Goal: Task Accomplishment & Management: Use online tool/utility

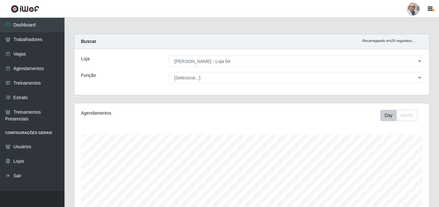
select select "251"
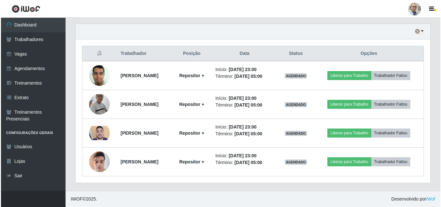
scroll to position [222, 0]
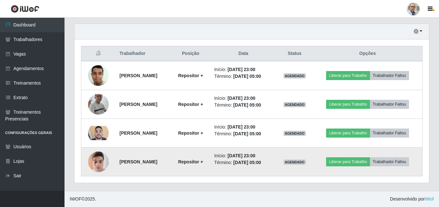
click at [96, 161] on img at bounding box center [98, 161] width 21 height 27
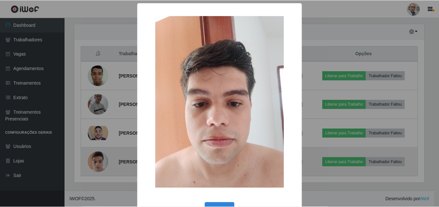
scroll to position [134, 351]
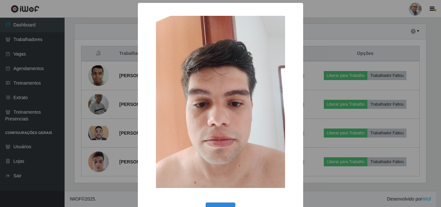
click at [100, 133] on div "× OK Cancel" at bounding box center [220, 103] width 441 height 207
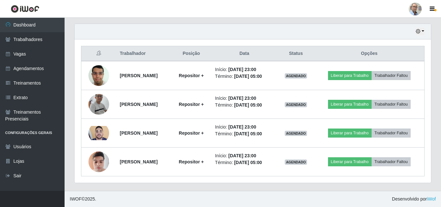
scroll to position [134, 355]
click at [100, 133] on img at bounding box center [98, 133] width 21 height 14
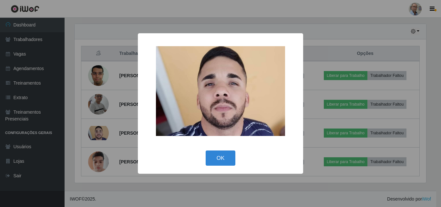
click at [100, 133] on div "× OK Cancel" at bounding box center [220, 103] width 441 height 207
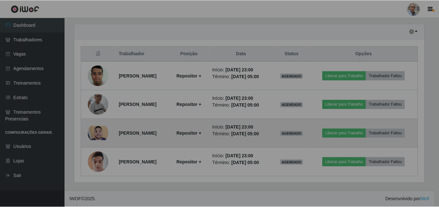
scroll to position [134, 355]
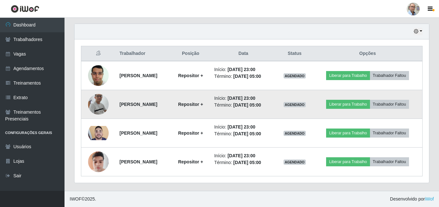
click at [102, 104] on img at bounding box center [98, 104] width 21 height 47
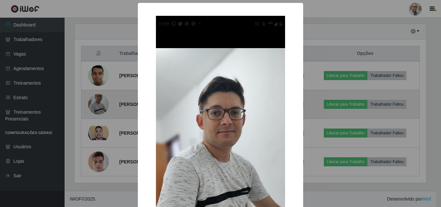
click at [102, 104] on div "× OK Cancel" at bounding box center [220, 103] width 441 height 207
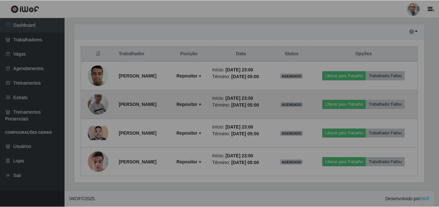
scroll to position [134, 355]
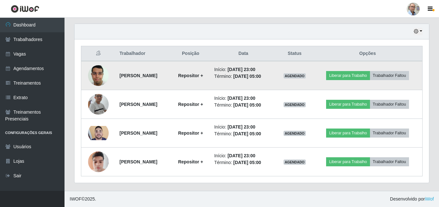
click at [96, 77] on img at bounding box center [98, 75] width 21 height 27
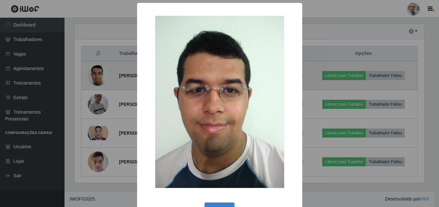
scroll to position [134, 351]
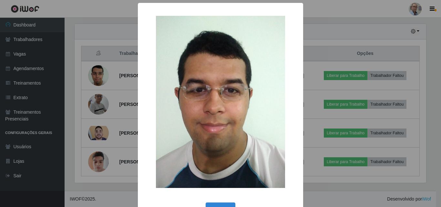
click at [96, 77] on div "× OK Cancel" at bounding box center [220, 103] width 441 height 207
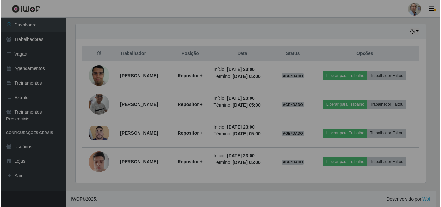
scroll to position [134, 355]
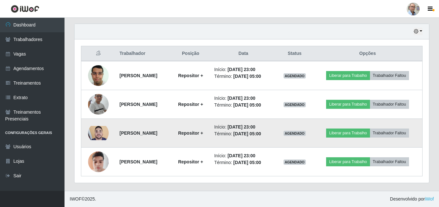
click at [96, 134] on img at bounding box center [98, 133] width 21 height 14
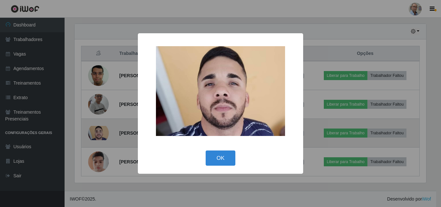
click at [96, 134] on div "× OK Cancel" at bounding box center [220, 103] width 441 height 207
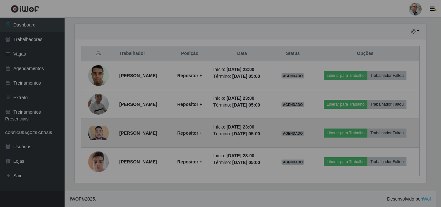
scroll to position [134, 355]
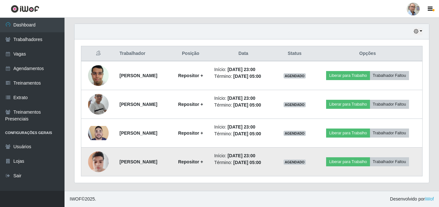
click at [95, 162] on img at bounding box center [98, 161] width 21 height 27
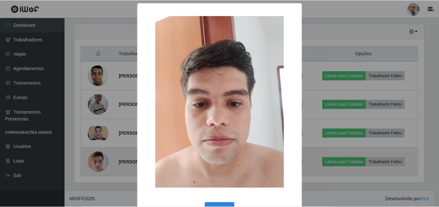
scroll to position [134, 351]
click at [95, 162] on div "× OK Cancel" at bounding box center [220, 103] width 441 height 207
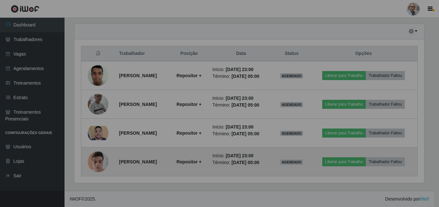
scroll to position [134, 355]
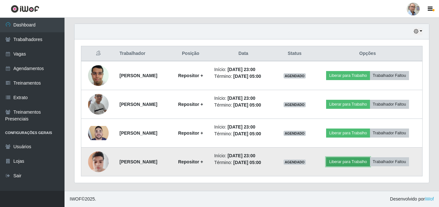
click at [361, 162] on button "Liberar para Trabalho" at bounding box center [348, 161] width 44 height 9
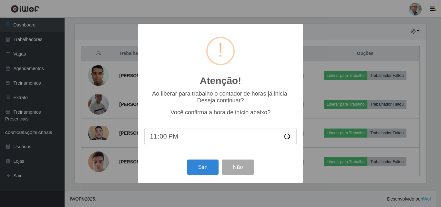
click at [330, 200] on div "Atenção! × Ao liberar para trabalho o contador de horas já inicia. Deseja conti…" at bounding box center [220, 103] width 441 height 207
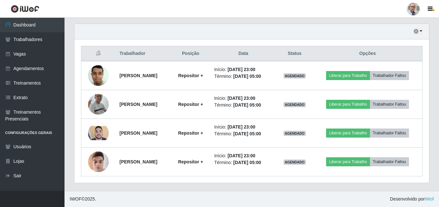
scroll to position [134, 355]
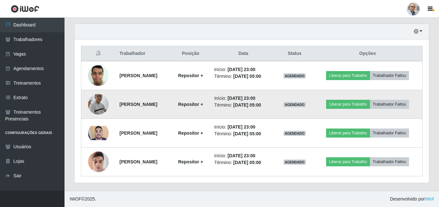
click at [94, 108] on img at bounding box center [98, 104] width 21 height 47
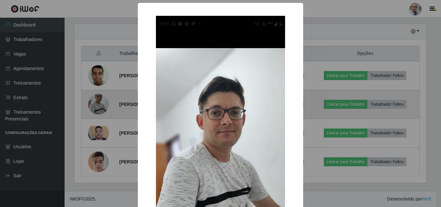
click at [94, 108] on div "× OK Cancel" at bounding box center [220, 103] width 441 height 207
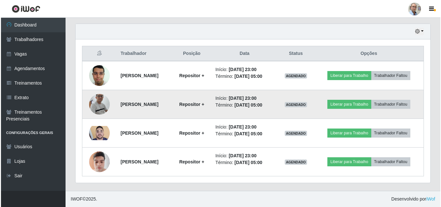
scroll to position [134, 355]
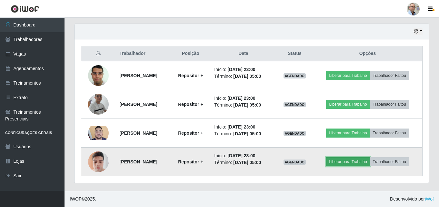
click at [352, 164] on button "Liberar para Trabalho" at bounding box center [348, 161] width 44 height 9
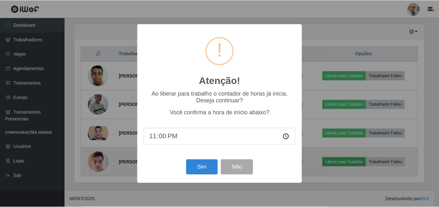
scroll to position [134, 351]
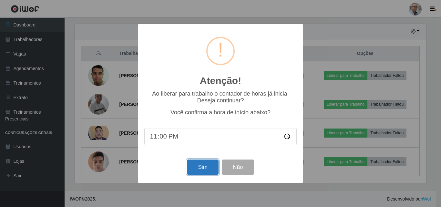
click at [201, 166] on button "Sim" at bounding box center [202, 166] width 31 height 15
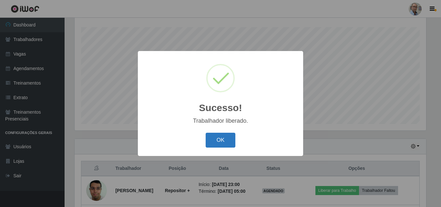
click at [222, 138] on button "OK" at bounding box center [221, 140] width 30 height 15
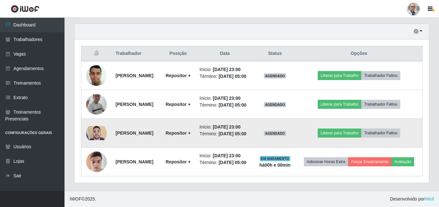
scroll to position [236, 0]
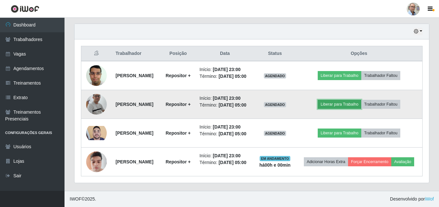
click at [344, 106] on button "Liberar para Trabalho" at bounding box center [340, 104] width 44 height 9
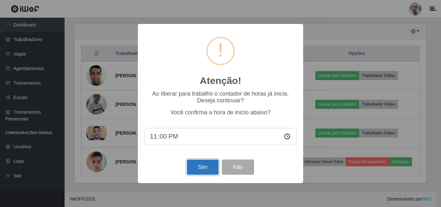
click at [201, 169] on button "Sim" at bounding box center [202, 166] width 31 height 15
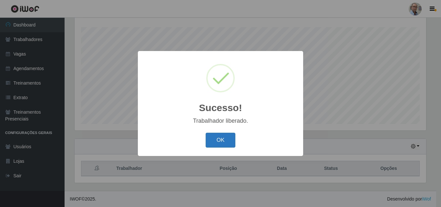
click at [219, 136] on button "OK" at bounding box center [221, 140] width 30 height 15
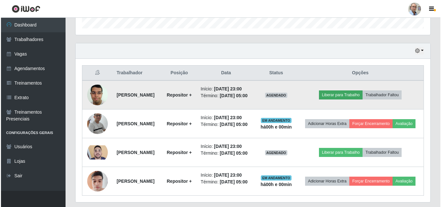
scroll to position [204, 0]
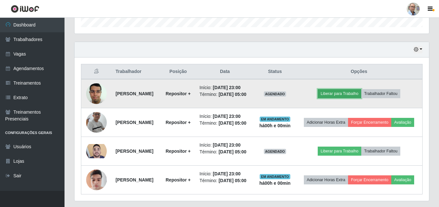
click at [353, 98] on button "Liberar para Trabalho" at bounding box center [340, 93] width 44 height 9
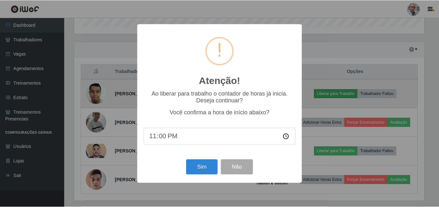
scroll to position [0, 0]
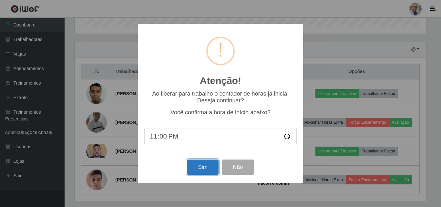
click at [203, 171] on button "Sim" at bounding box center [202, 166] width 31 height 15
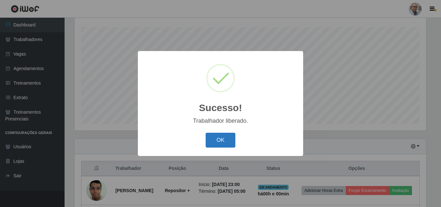
click at [222, 143] on button "OK" at bounding box center [221, 140] width 30 height 15
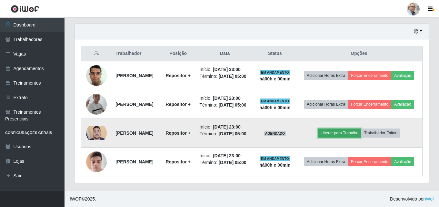
click at [346, 128] on button "Liberar para Trabalho" at bounding box center [340, 132] width 44 height 9
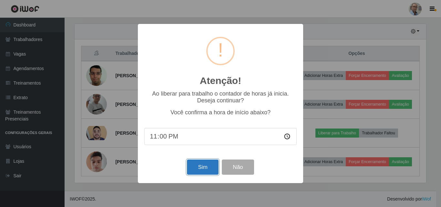
click at [201, 166] on button "Sim" at bounding box center [202, 166] width 31 height 15
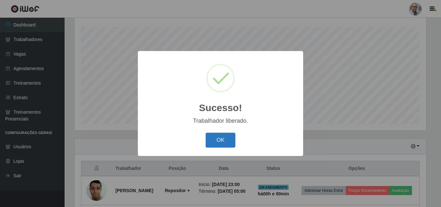
click at [211, 141] on button "OK" at bounding box center [221, 140] width 30 height 15
